Goal: Information Seeking & Learning: Learn about a topic

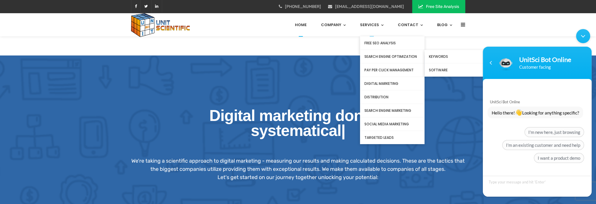
click at [380, 56] on link "Search Engine Optimization" at bounding box center [392, 56] width 65 height 13
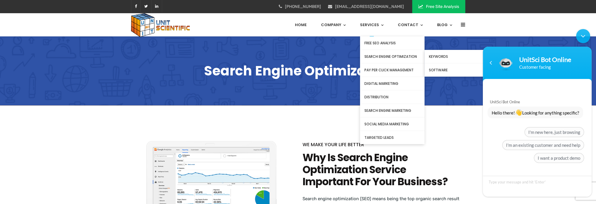
click at [390, 58] on link "Search Engine Optimization" at bounding box center [392, 56] width 65 height 13
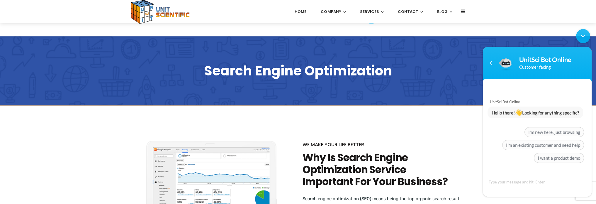
scroll to position [98, 0]
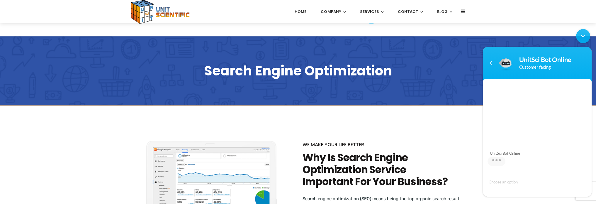
scroll to position [633, 0]
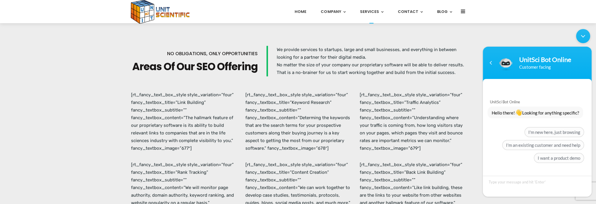
click at [583, 37] on div "Minimize live chat window" at bounding box center [583, 36] width 14 height 14
